Goal: Communication & Community: Answer question/provide support

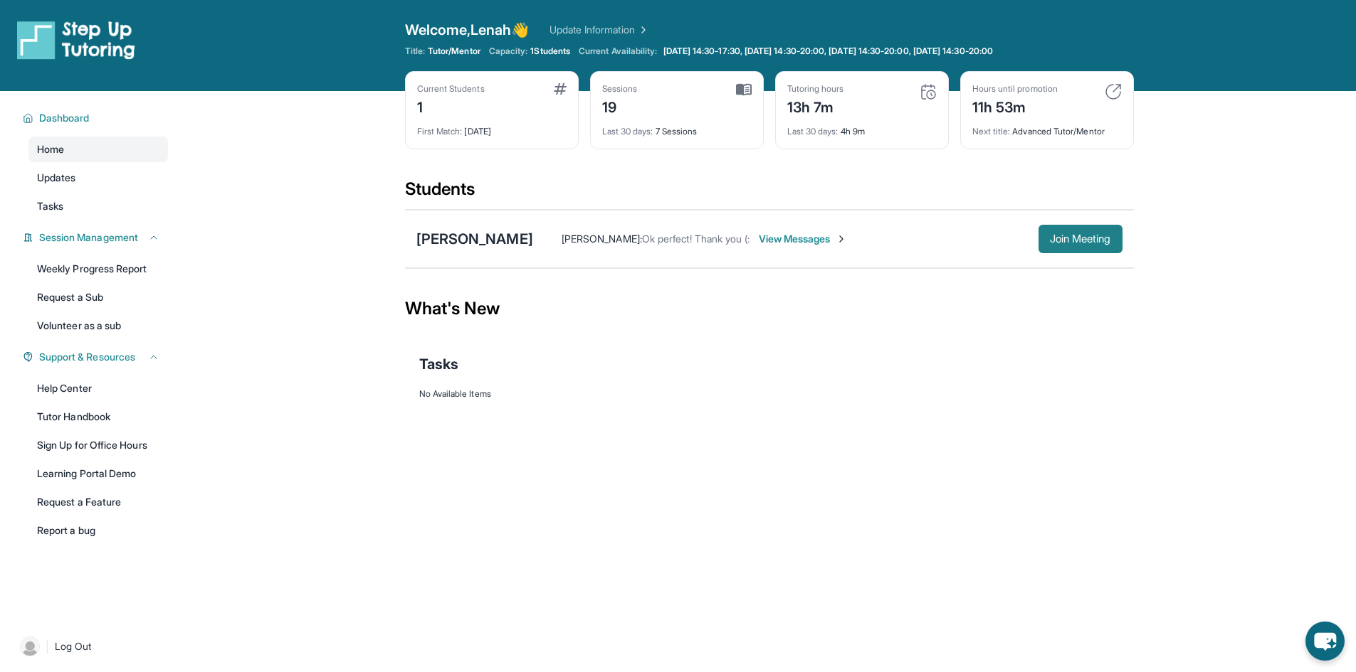
click at [1065, 247] on button "Join Meeting" at bounding box center [1080, 239] width 84 height 28
click at [790, 243] on span "View Messages" at bounding box center [803, 239] width 89 height 14
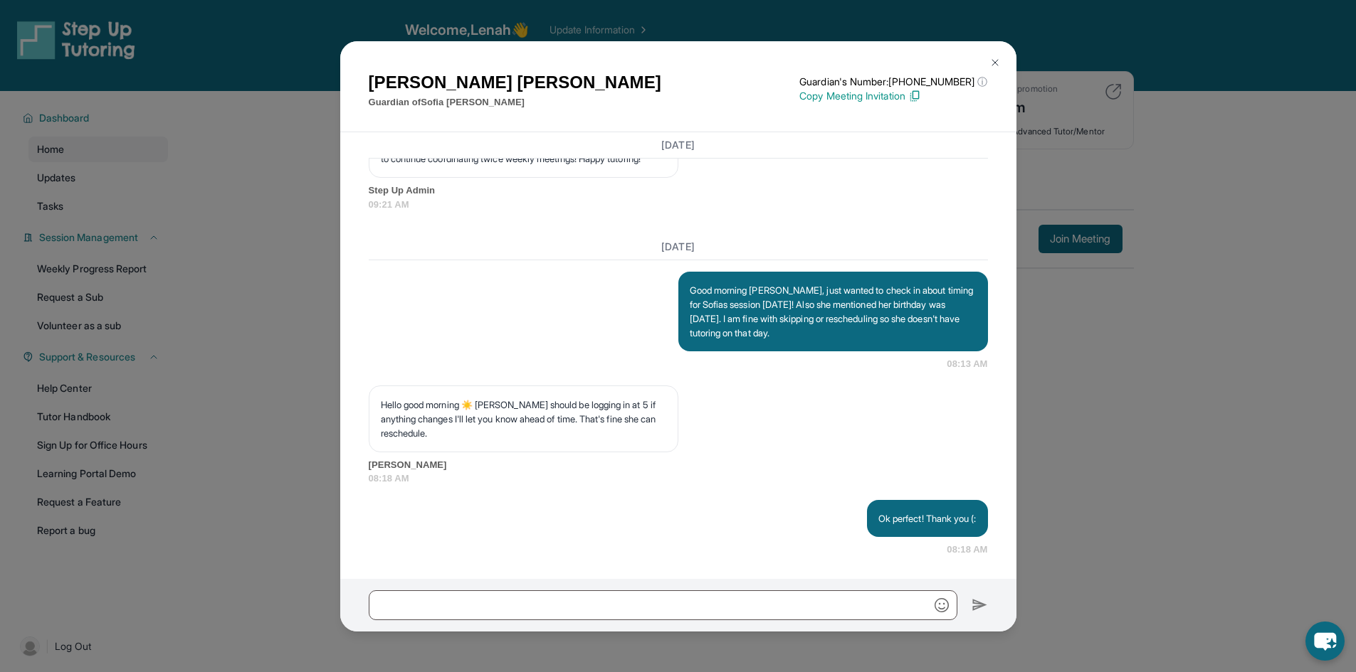
scroll to position [18581, 0]
click at [636, 607] on input "text" at bounding box center [663, 606] width 588 height 30
type input "**********"
click at [987, 606] on img at bounding box center [979, 605] width 16 height 17
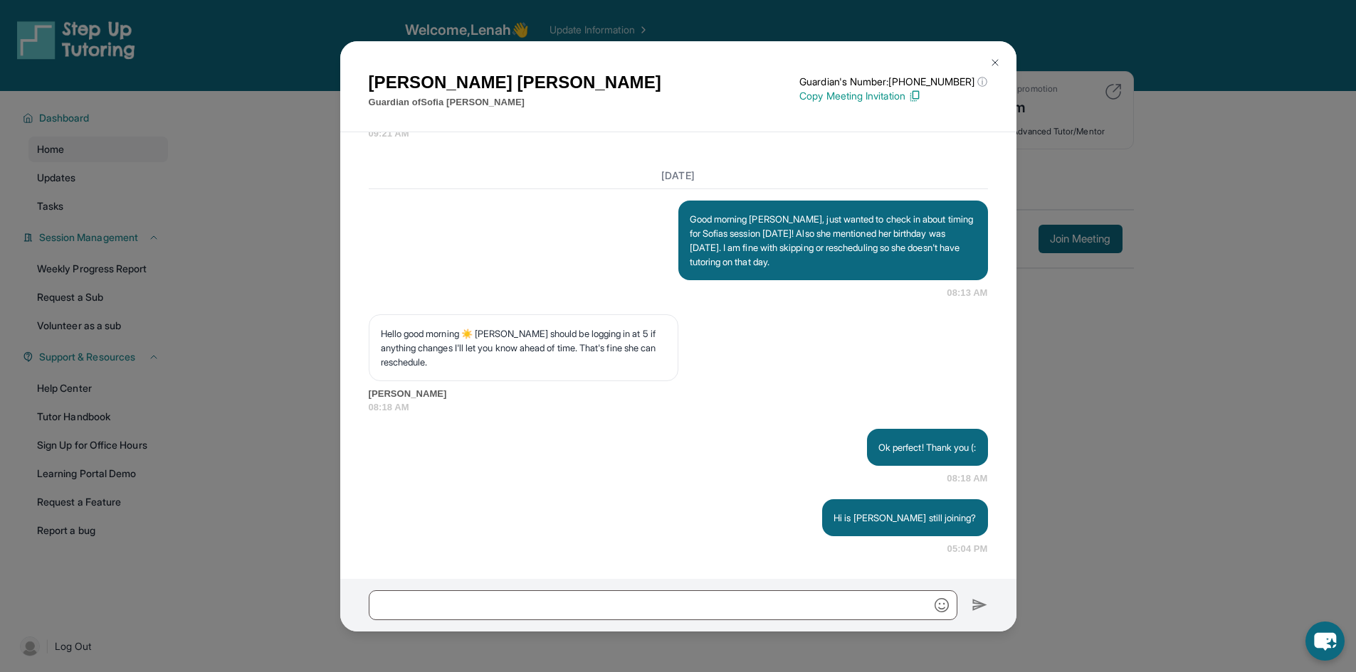
scroll to position [18652, 0]
click at [1152, 423] on div "[PERSON_NAME] Guardian of [PERSON_NAME] Guardian's Number: [PHONE_NUMBER] ⓘ Thi…" at bounding box center [678, 336] width 1356 height 672
